Goal: Transaction & Acquisition: Purchase product/service

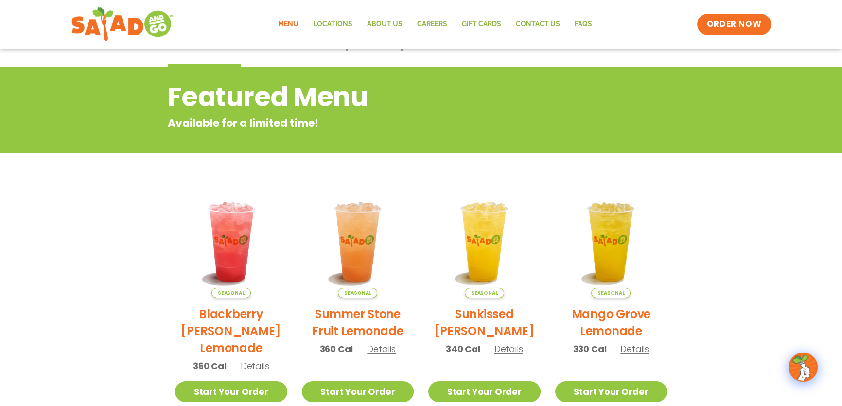
scroll to position [88, 0]
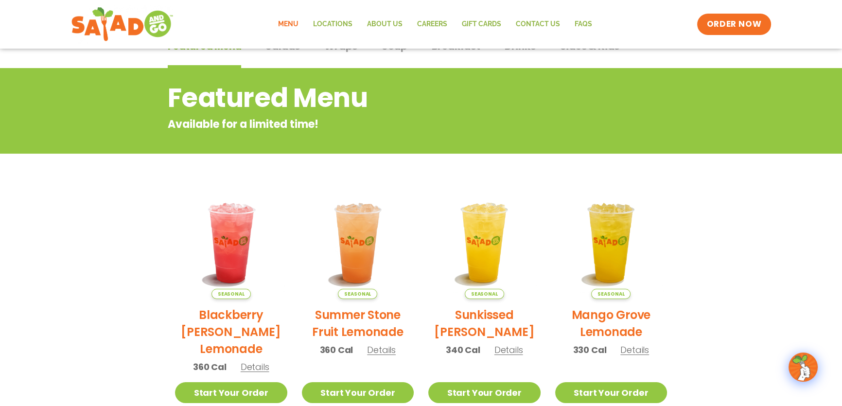
click at [297, 26] on link "Menu" at bounding box center [288, 24] width 35 height 22
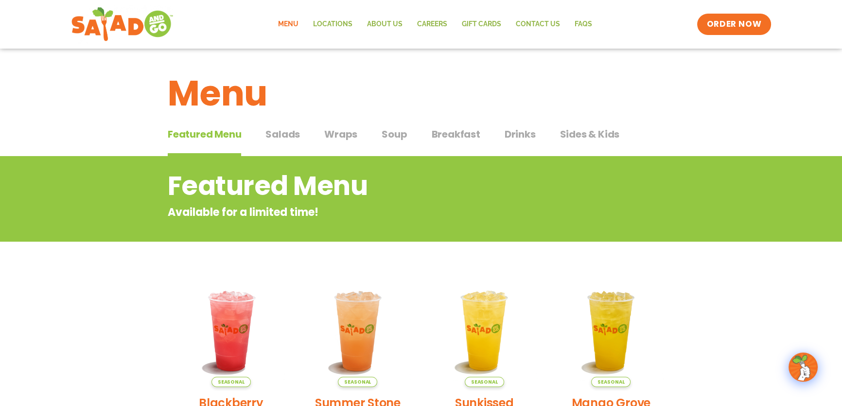
click at [286, 130] on span "Salads" at bounding box center [282, 134] width 35 height 15
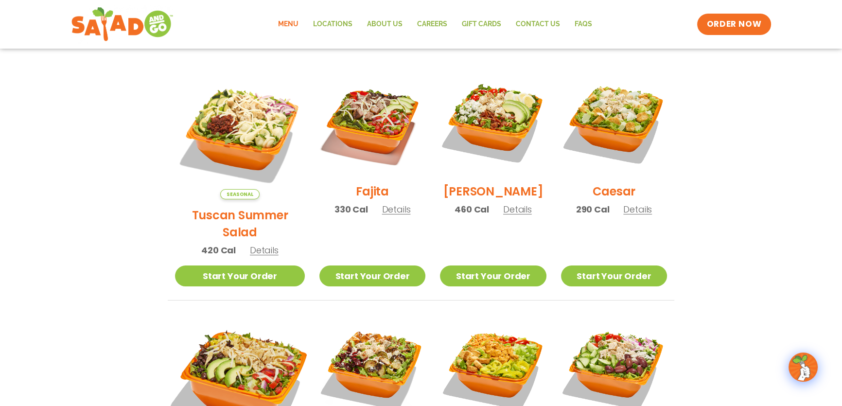
scroll to position [176, 0]
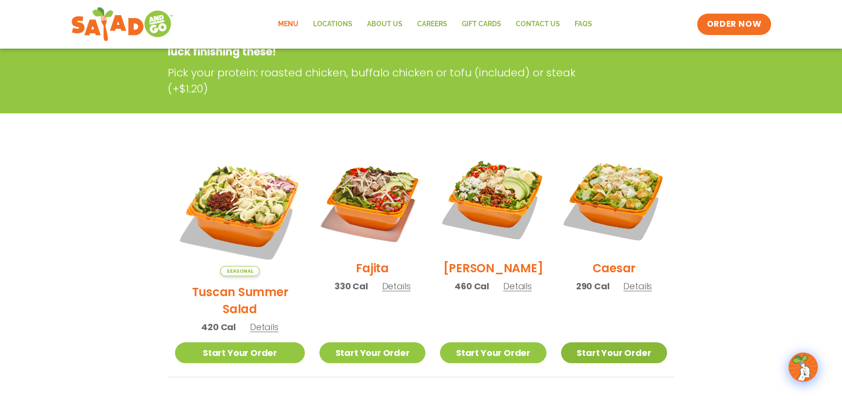
click at [601, 342] on link "Start Your Order" at bounding box center [614, 352] width 106 height 21
